Goal: Information Seeking & Learning: Learn about a topic

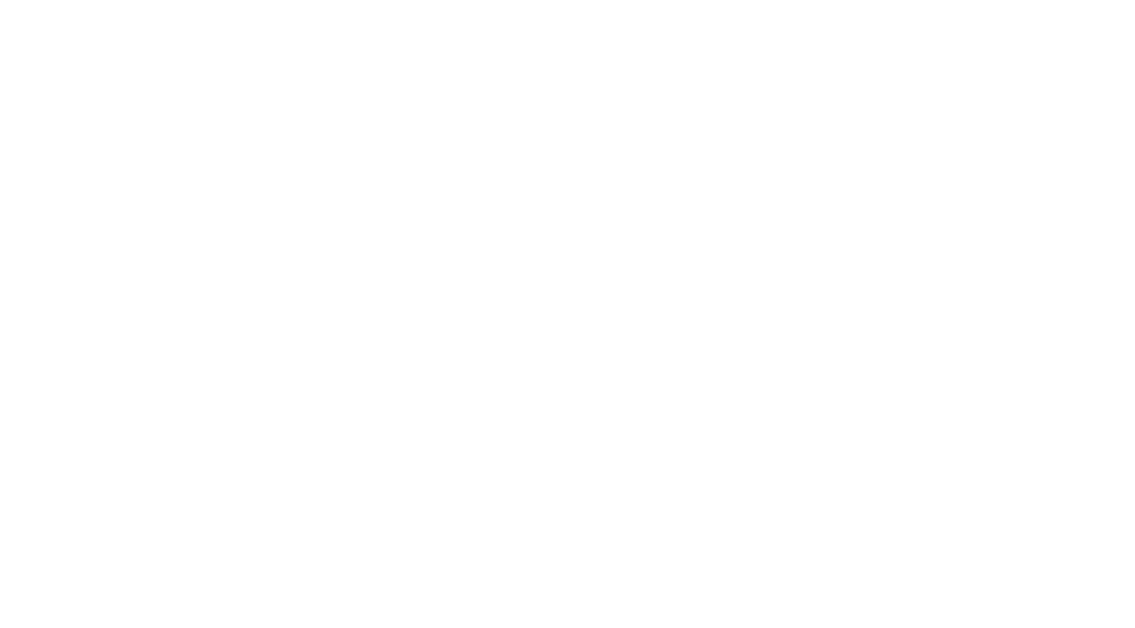
select select
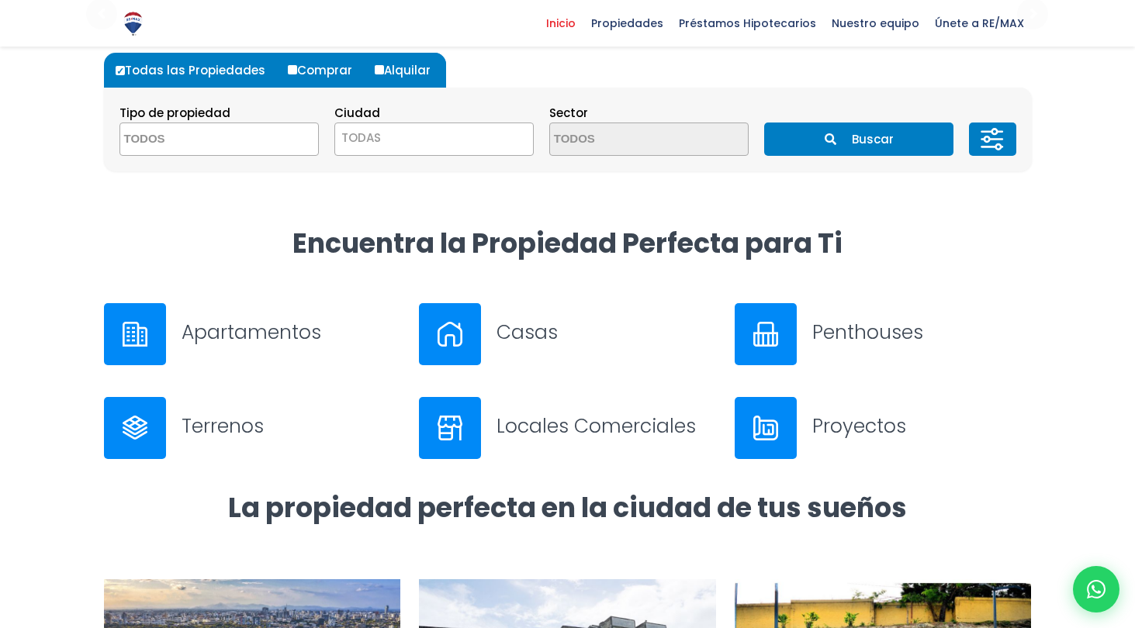
click at [226, 327] on h3 "Apartamentos" at bounding box center [290, 332] width 219 height 27
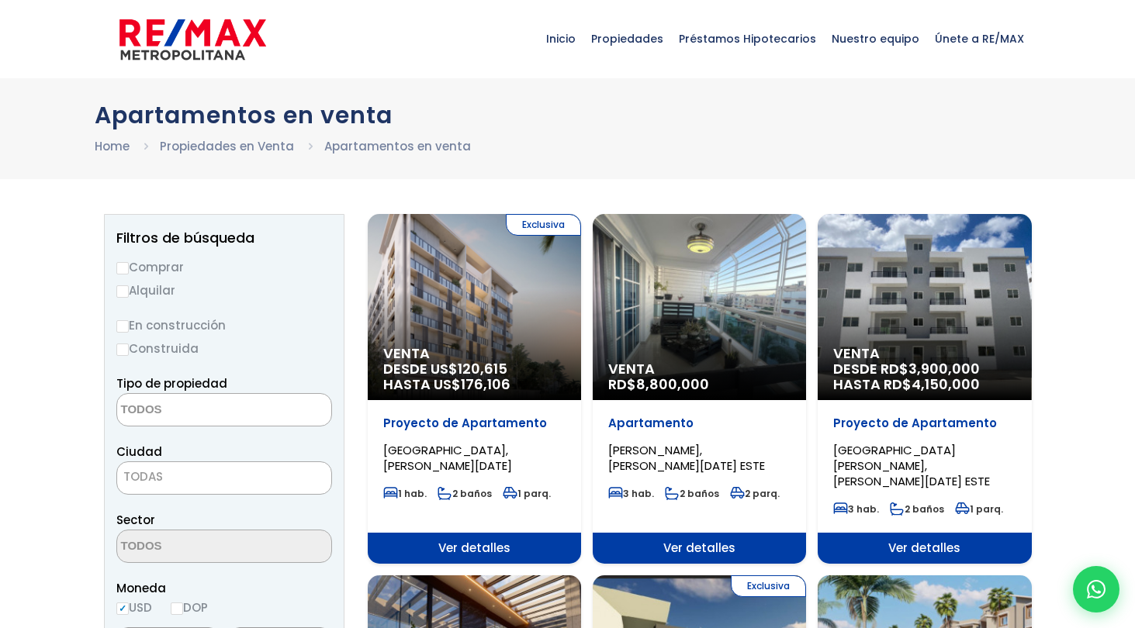
select select
click at [581, 311] on div "Venta RD$ 8,800,000" at bounding box center [474, 307] width 213 height 186
